Goal: Use online tool/utility

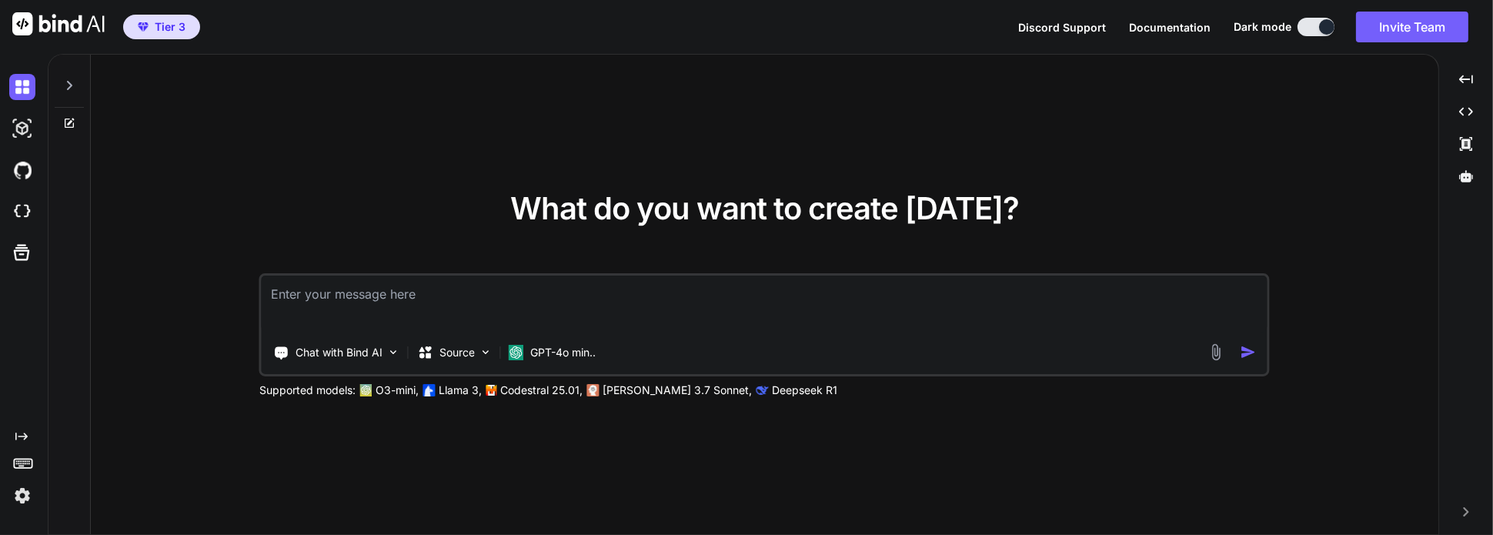
click at [25, 493] on img at bounding box center [22, 495] width 26 height 26
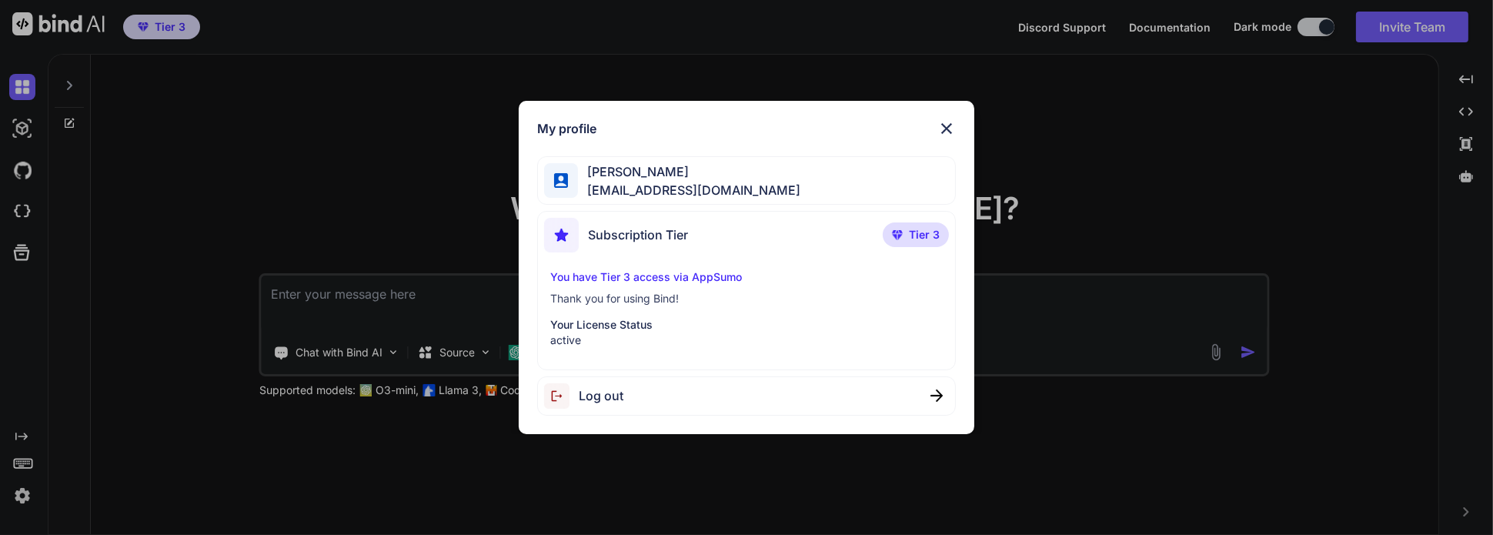
click at [947, 130] on img at bounding box center [946, 128] width 18 height 18
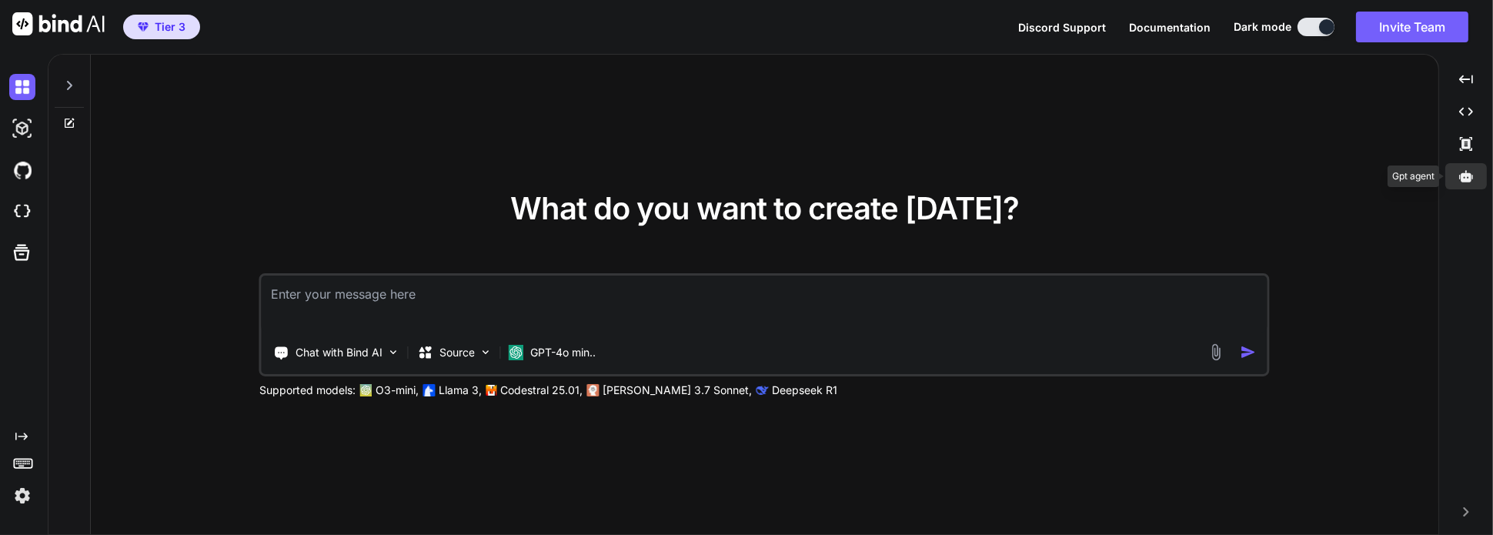
click at [1468, 178] on icon at bounding box center [1466, 176] width 14 height 12
type textarea "x"
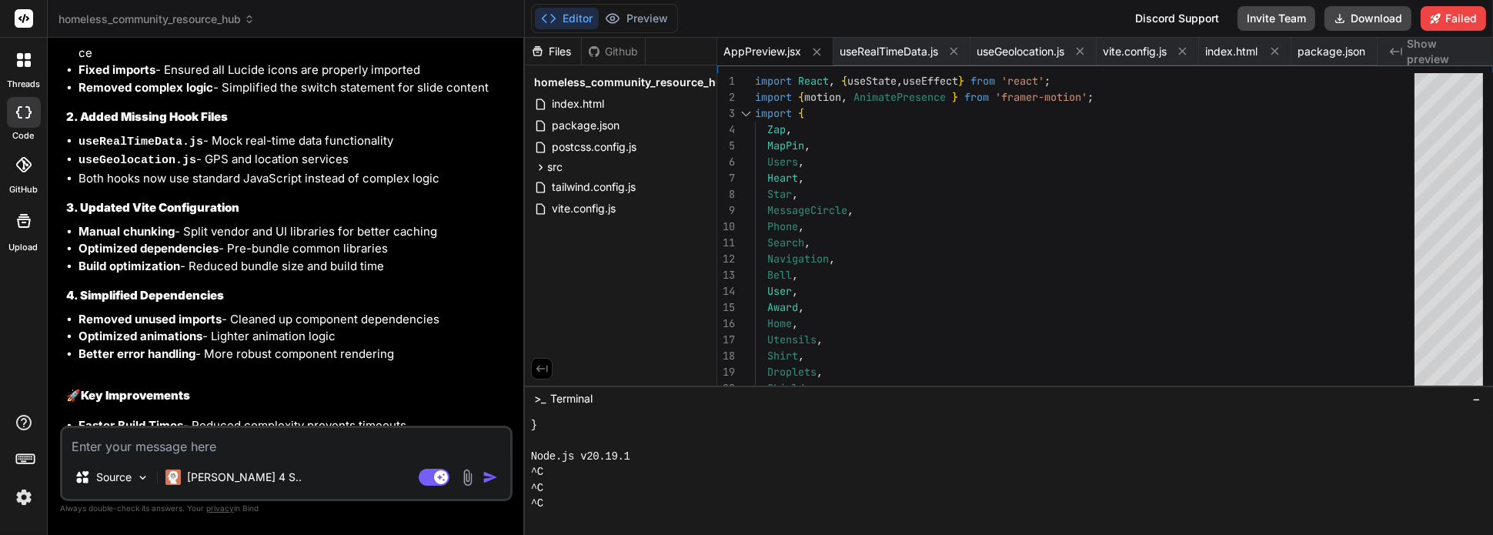
scroll to position [7764, 0]
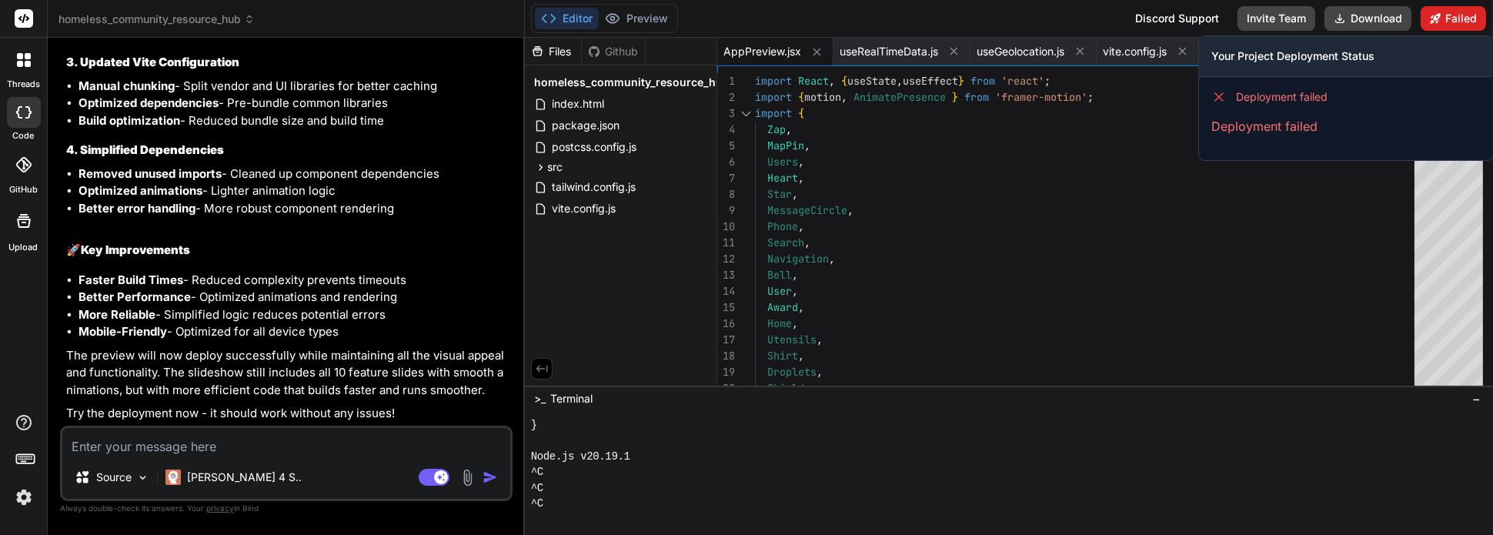
click at [1441, 21] on button "Failed" at bounding box center [1452, 18] width 65 height 25
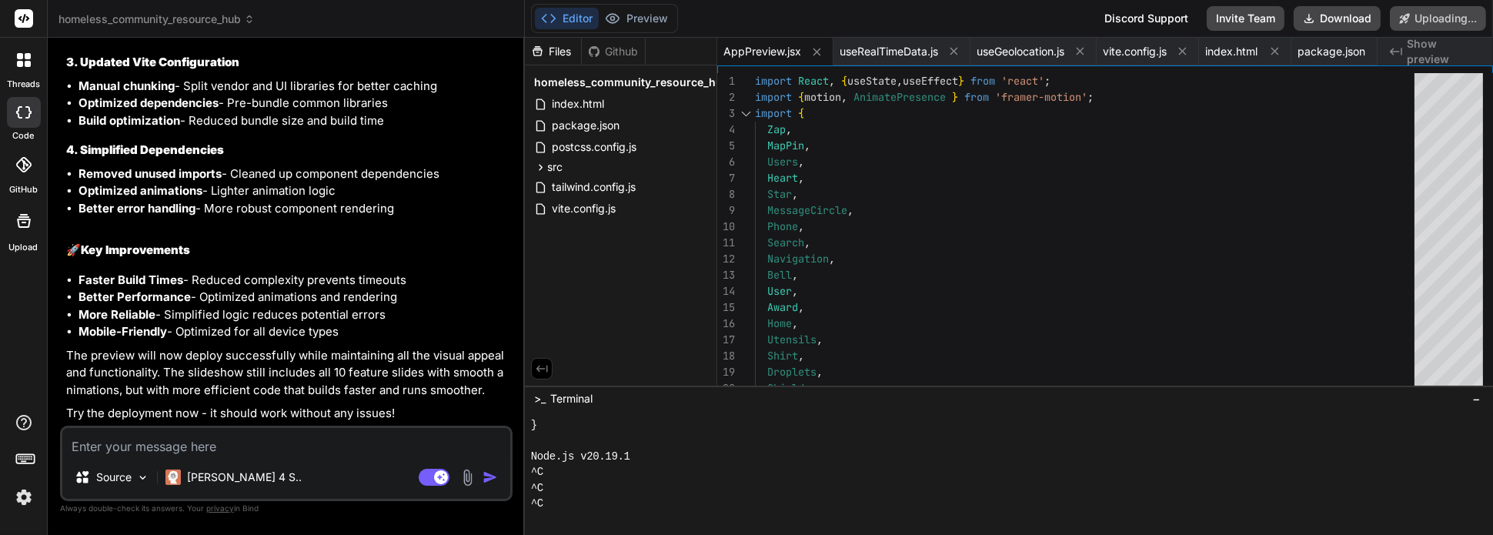
scroll to position [7721, 0]
click at [572, 17] on button "Editor" at bounding box center [567, 19] width 64 height 22
click at [568, 15] on button "Editor" at bounding box center [567, 19] width 64 height 22
type textarea "x"
